Goal: Transaction & Acquisition: Purchase product/service

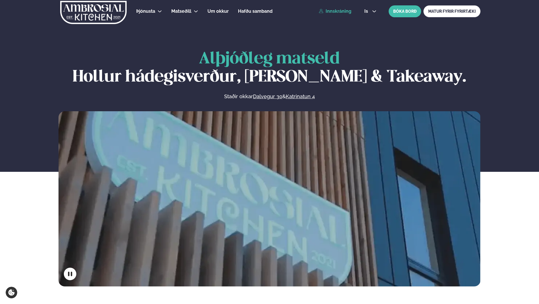
click at [341, 10] on link "Innskráning" at bounding box center [335, 11] width 33 height 5
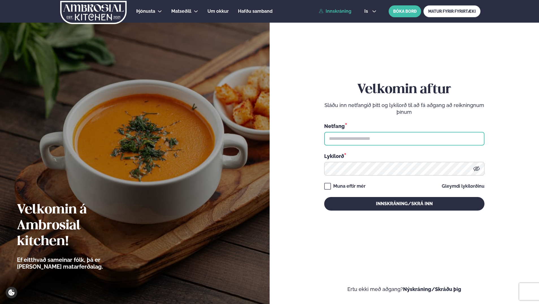
type input "**********"
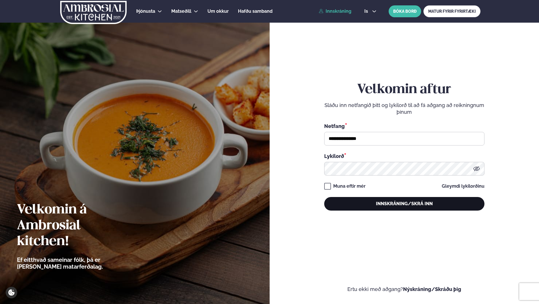
click at [404, 200] on button "Innskráning/Skrá inn" at bounding box center [404, 204] width 160 height 14
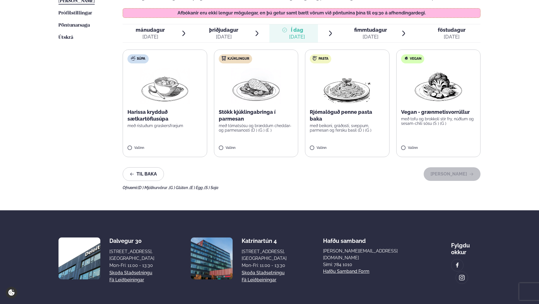
scroll to position [170, 0]
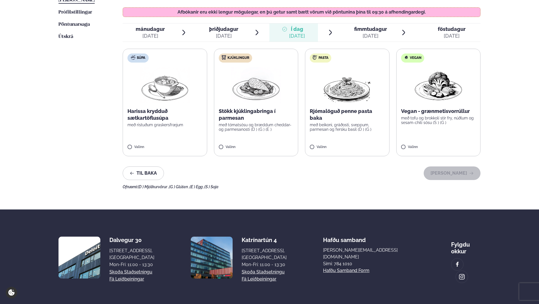
click at [257, 100] on img at bounding box center [256, 85] width 50 height 36
click at [457, 175] on button "Halda áfram" at bounding box center [452, 173] width 57 height 14
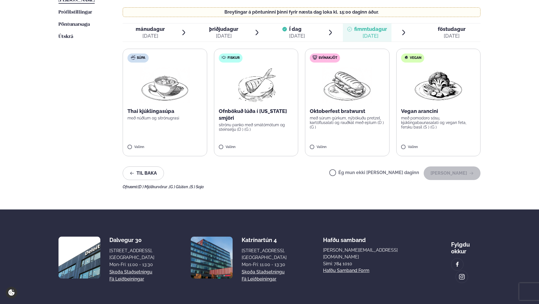
click at [364, 97] on img at bounding box center [347, 85] width 50 height 36
click at [471, 171] on icon "button" at bounding box center [471, 173] width 5 height 5
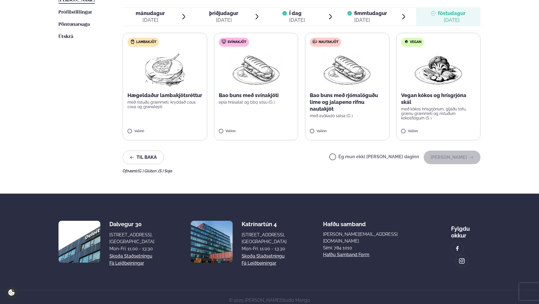
click at [356, 90] on label "Nautakjöt Bao buns með rjómalöguðu lime og jalapeno rifnu nautakjöt með avókadó…" at bounding box center [347, 86] width 85 height 107
click at [467, 159] on button "Halda áfram" at bounding box center [452, 157] width 57 height 14
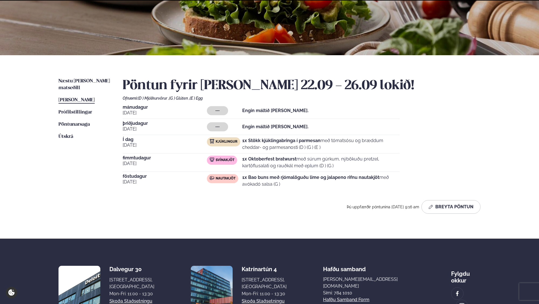
scroll to position [119, 0]
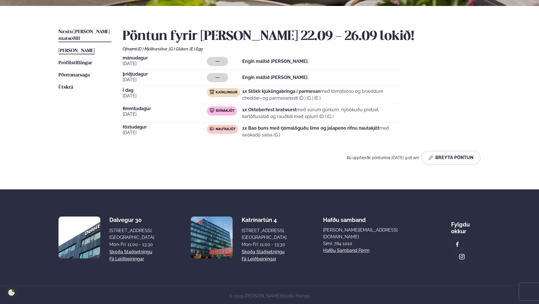
click at [95, 30] on span "Næstu [PERSON_NAME] matseðill" at bounding box center [84, 35] width 51 height 12
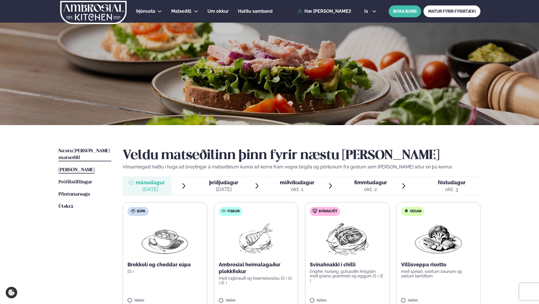
click at [72, 167] on span "[PERSON_NAME]" at bounding box center [77, 169] width 36 height 5
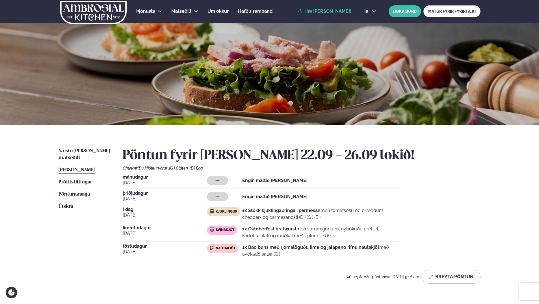
click at [80, 146] on div "Næstu viku matseðill Næsta vika Þessa viku matseðill Þessa viku Prófílstillinga…" at bounding box center [270, 216] width 456 height 183
click at [81, 152] on span "Næstu [PERSON_NAME] matseðill" at bounding box center [84, 154] width 51 height 12
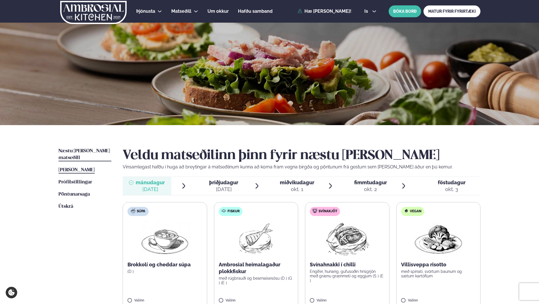
click at [81, 167] on span "[PERSON_NAME]" at bounding box center [77, 169] width 36 height 5
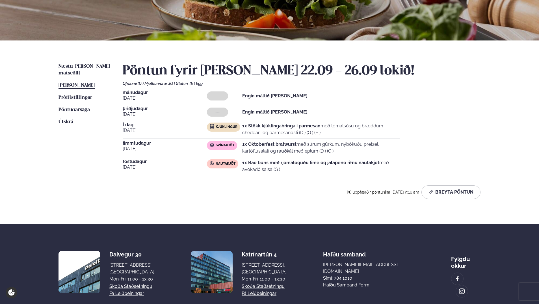
scroll to position [119, 0]
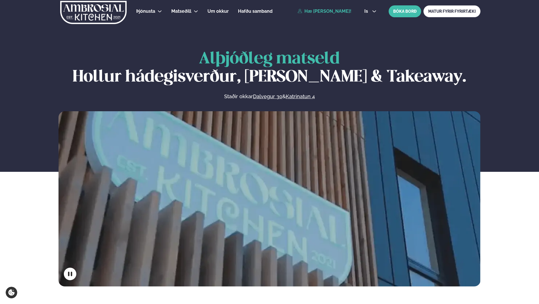
click at [332, 10] on link "Hæ [PERSON_NAME]!" at bounding box center [325, 11] width 54 height 5
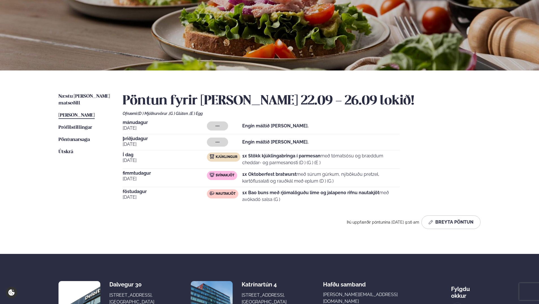
scroll to position [57, 0]
